Goal: Task Accomplishment & Management: Manage account settings

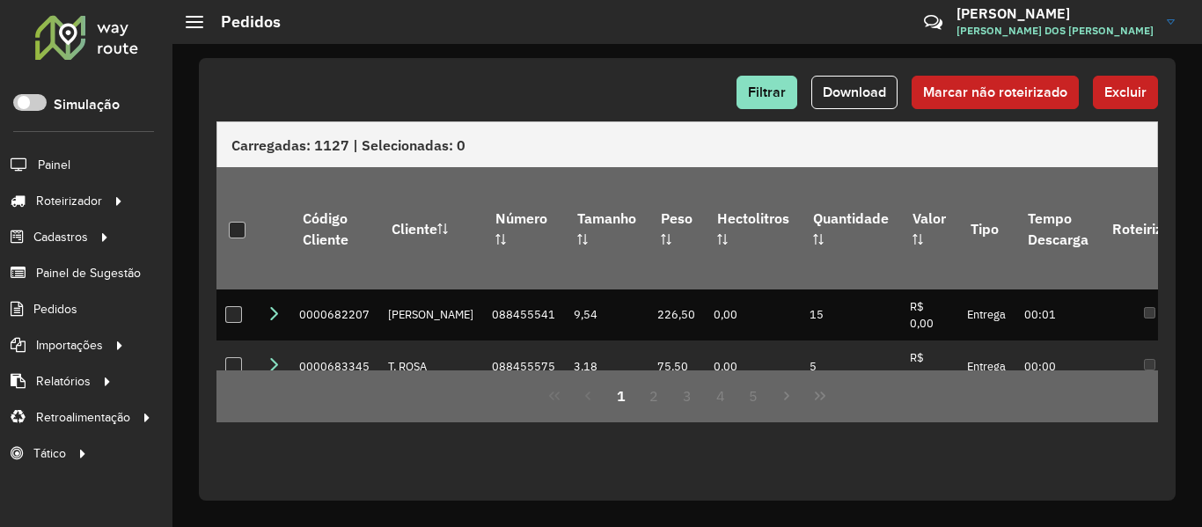
click at [240, 224] on div at bounding box center [237, 230] width 17 height 17
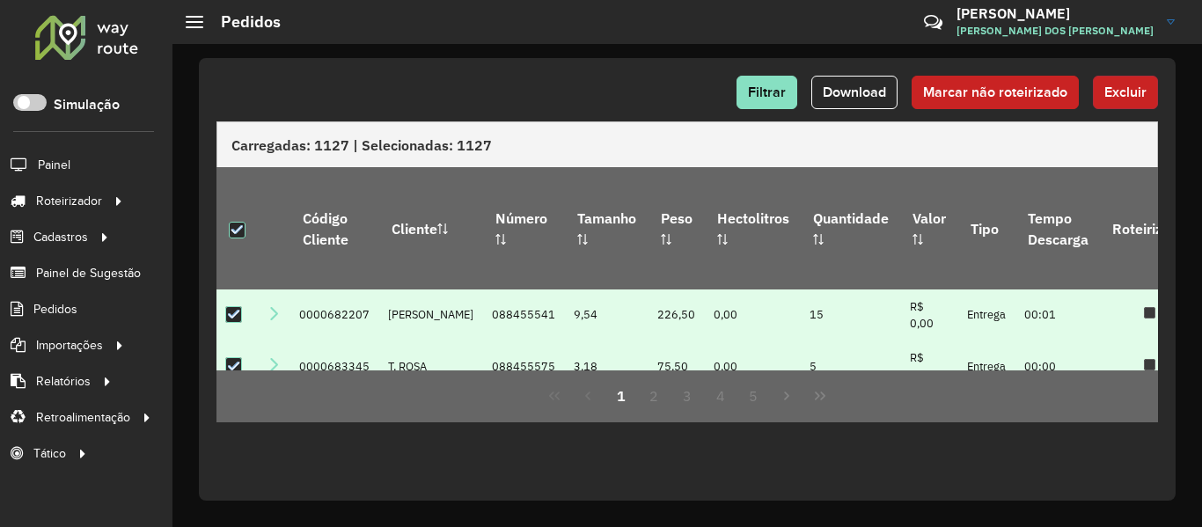
click at [1111, 94] on span "Excluir" at bounding box center [1125, 91] width 42 height 15
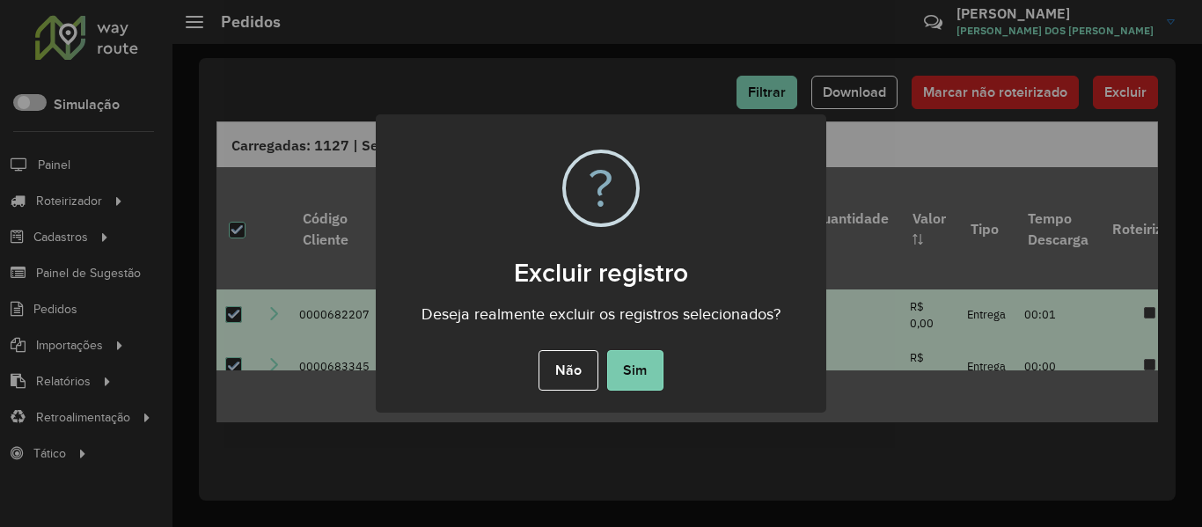
drag, startPoint x: 615, startPoint y: 392, endPoint x: 620, endPoint y: 377, distance: 15.9
click at [615, 388] on div "Não No Sim" at bounding box center [601, 370] width 450 height 49
click at [630, 353] on button "Sim" at bounding box center [635, 370] width 56 height 40
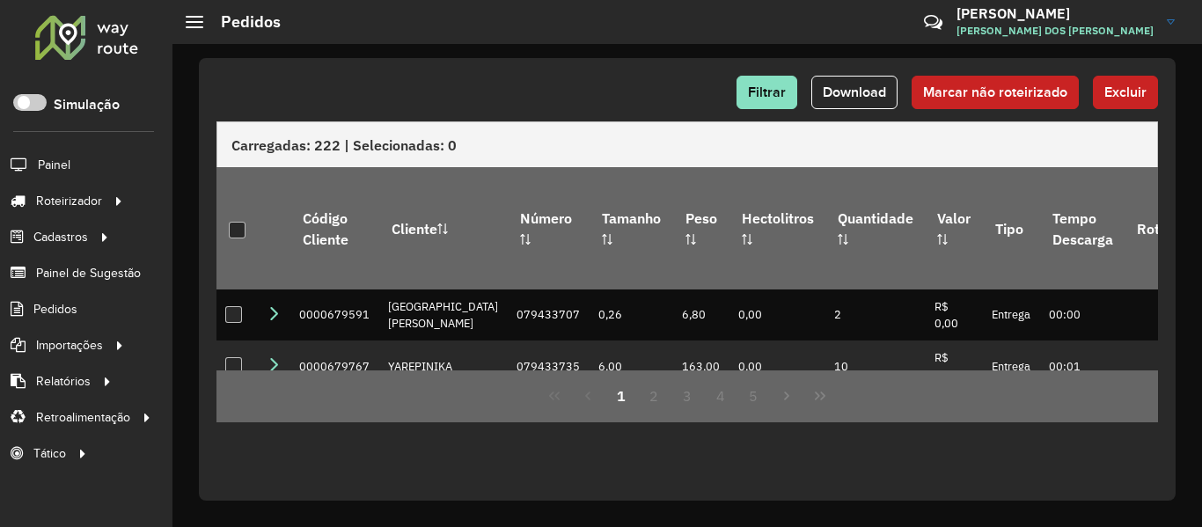
click at [226, 204] on th at bounding box center [236, 227] width 41 height 121
click at [241, 223] on div at bounding box center [237, 230] width 17 height 17
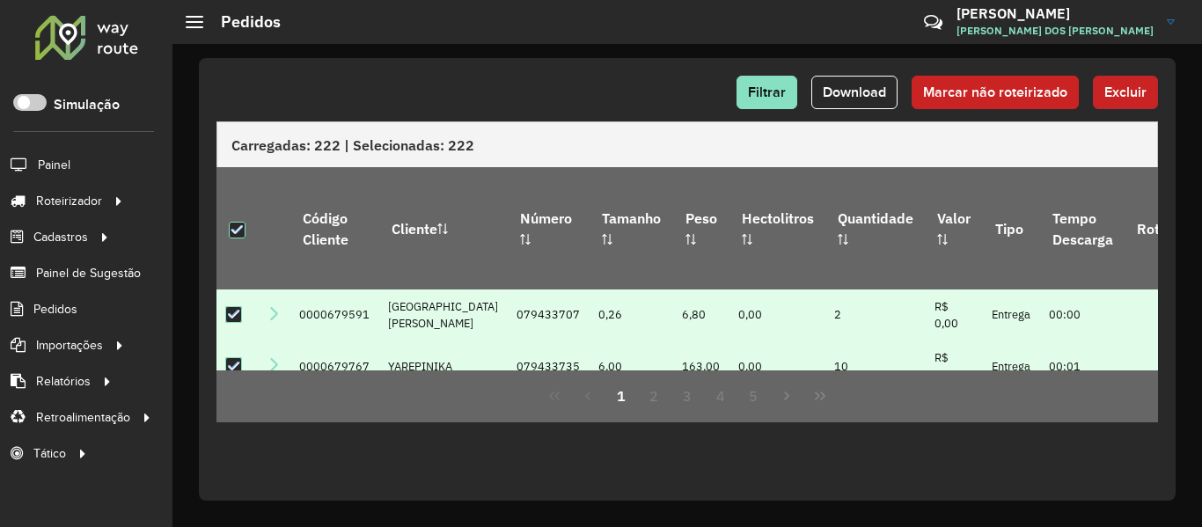
click at [1138, 90] on span "Excluir" at bounding box center [1125, 91] width 42 height 15
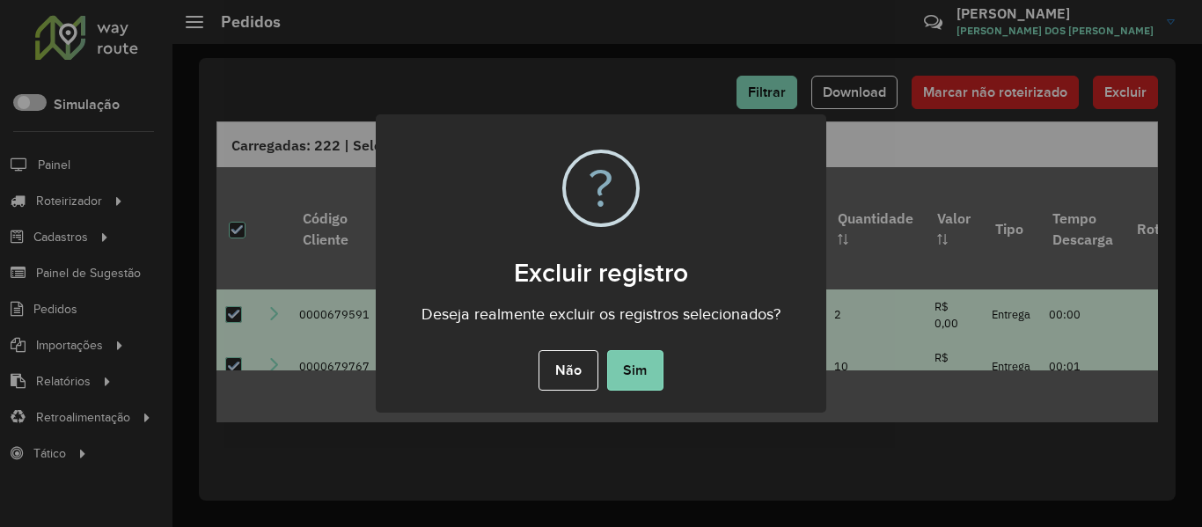
click at [632, 376] on button "Sim" at bounding box center [635, 370] width 56 height 40
